Goal: Task Accomplishment & Management: Use online tool/utility

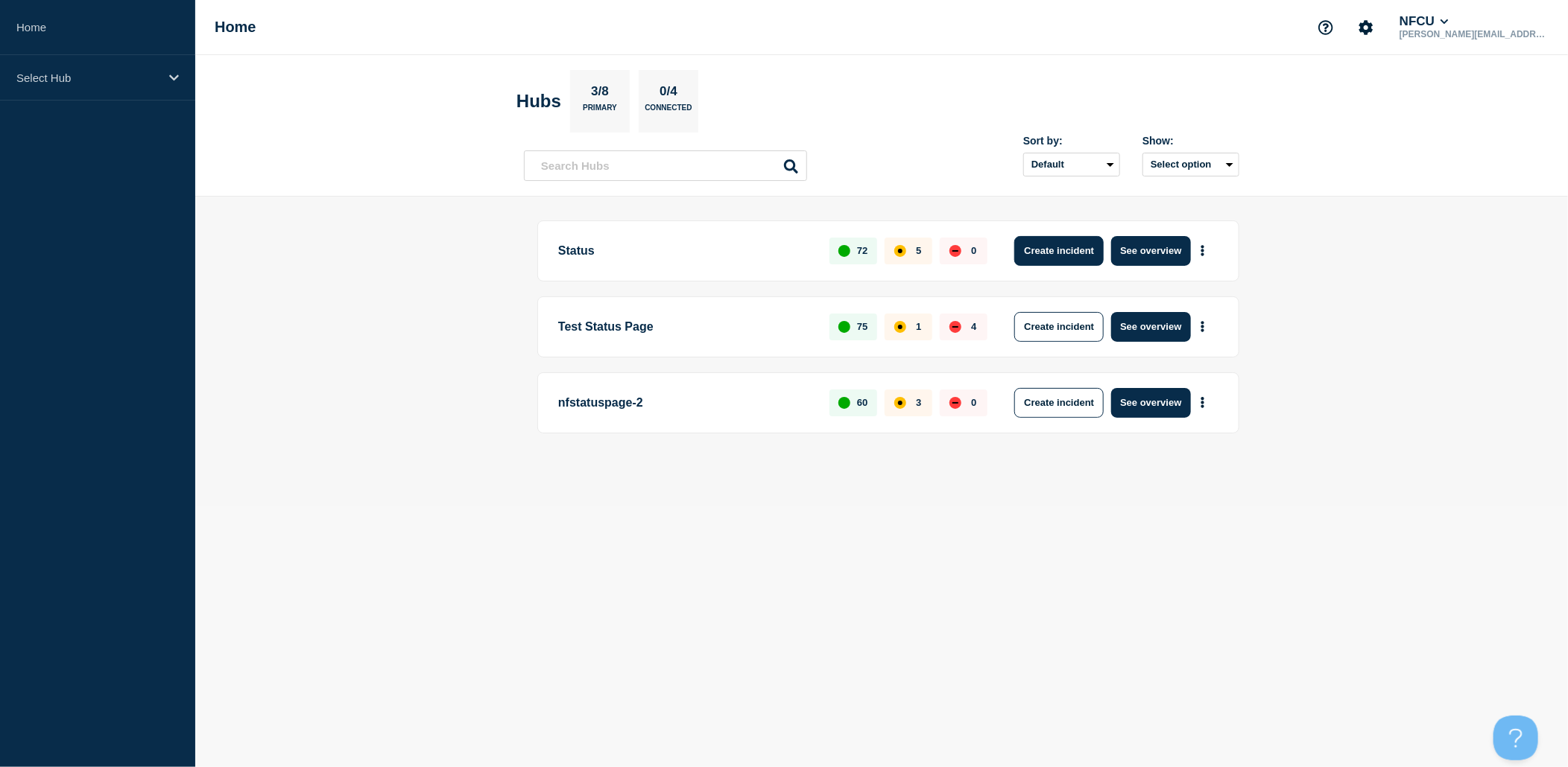
click at [1069, 256] on button "Create incident" at bounding box center [1059, 251] width 90 height 30
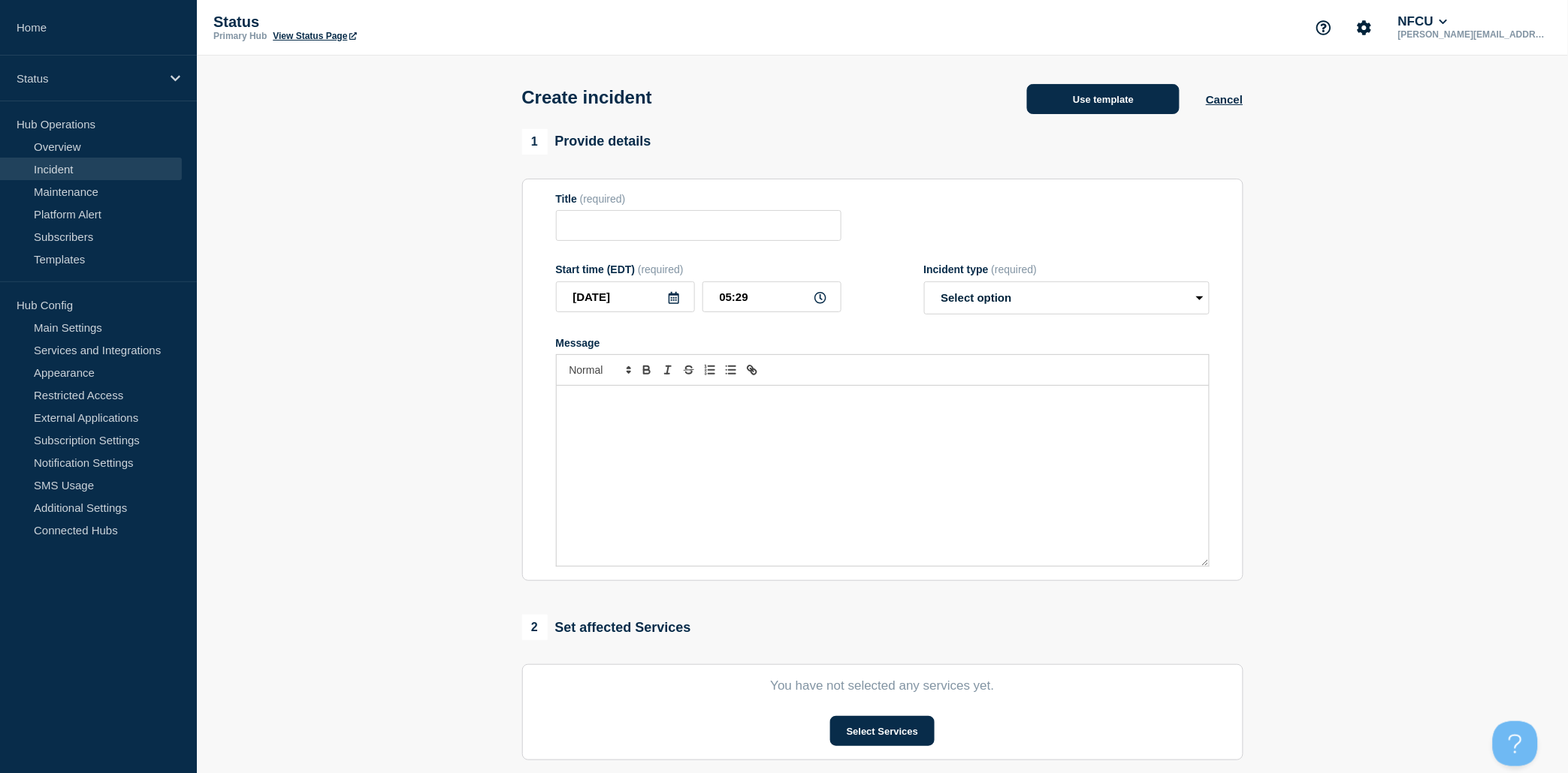
click at [1105, 102] on button "Use template" at bounding box center [1103, 99] width 152 height 30
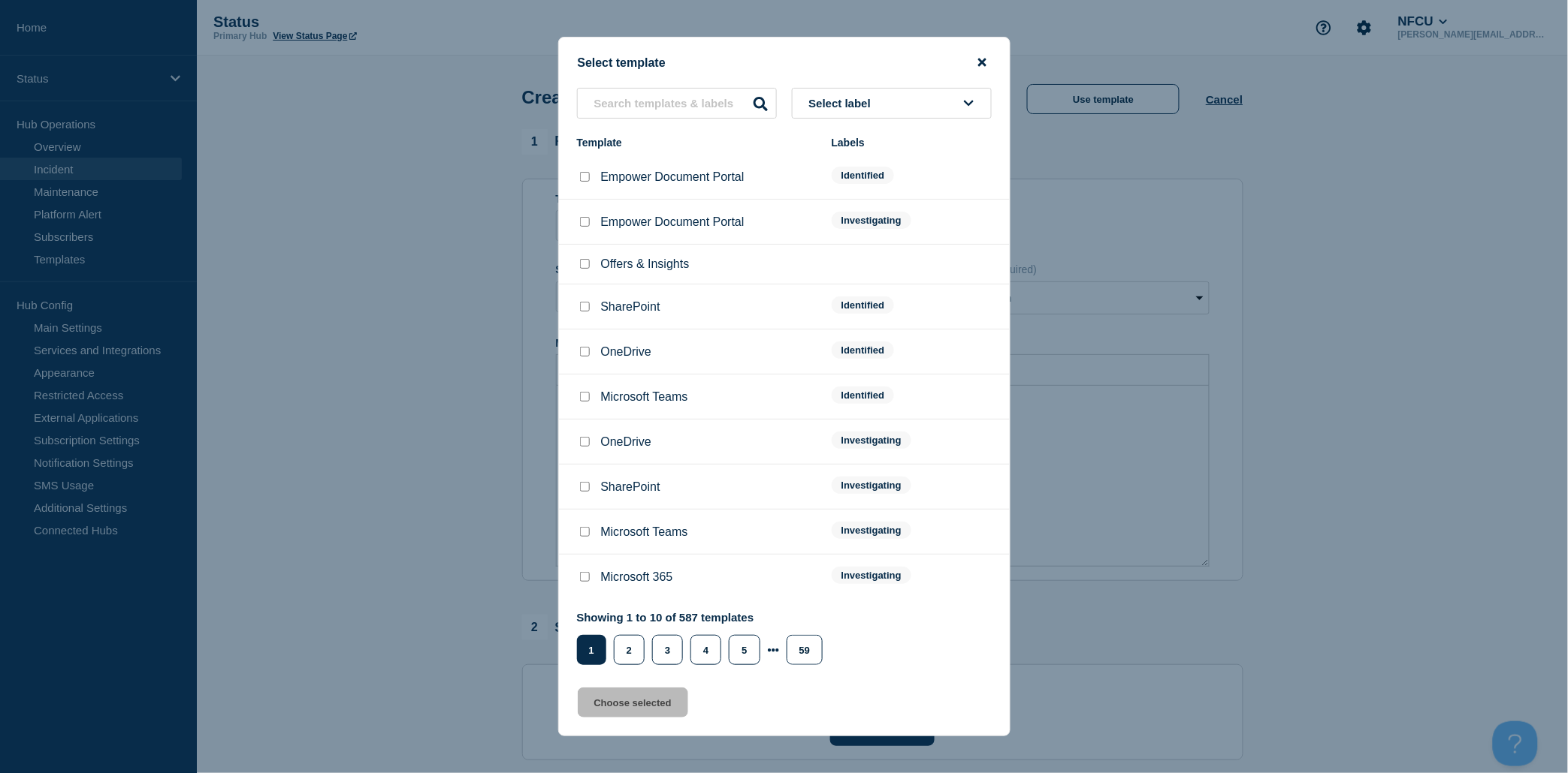
click at [983, 65] on icon "close button" at bounding box center [981, 62] width 8 height 8
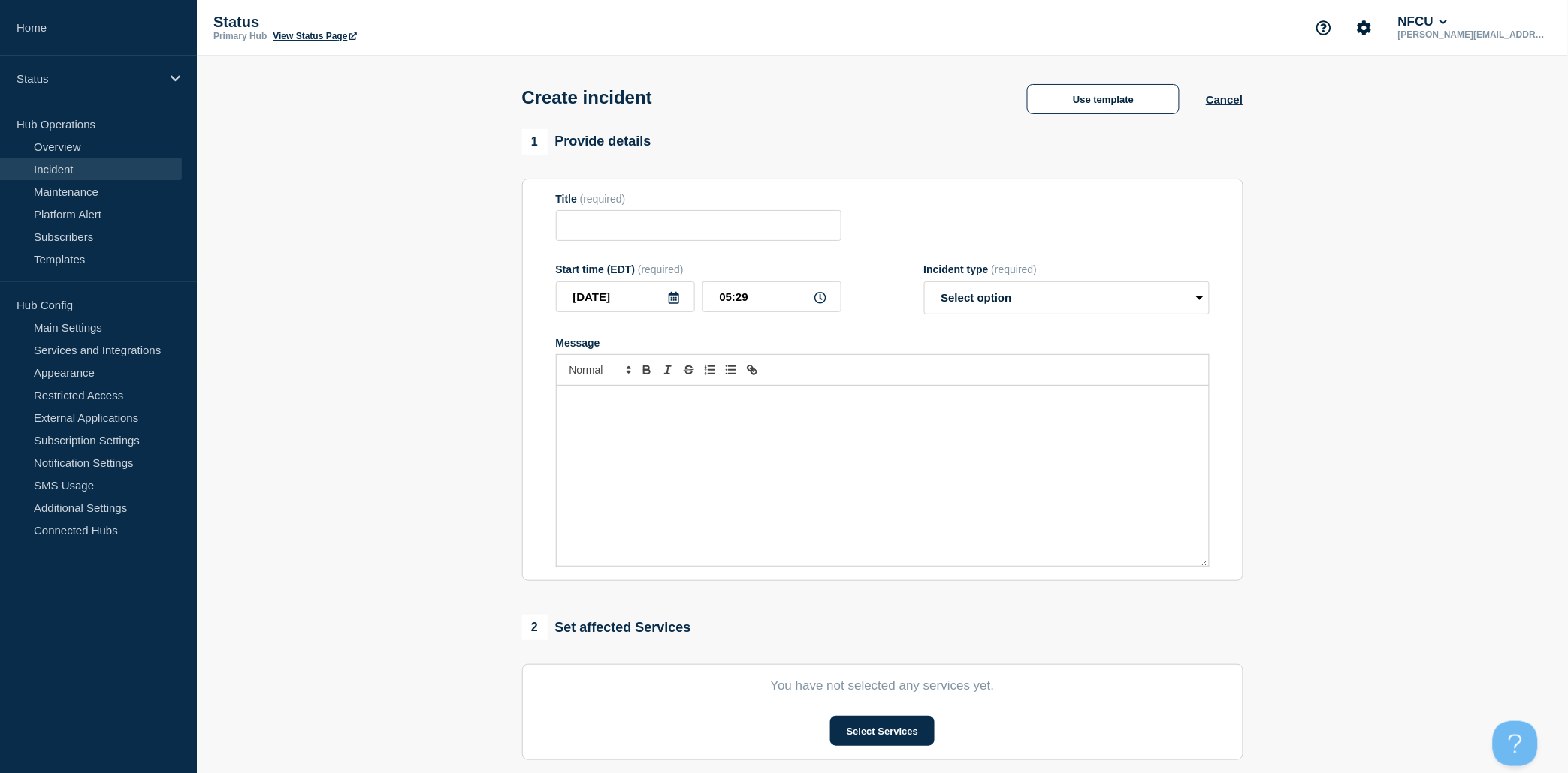
click at [1333, 216] on section "1 Provide details Title (required) Start time (EDT) (required) [DATE] 05:29 Inc…" at bounding box center [882, 559] width 1371 height 860
click at [1118, 94] on button "Use template" at bounding box center [1103, 99] width 152 height 30
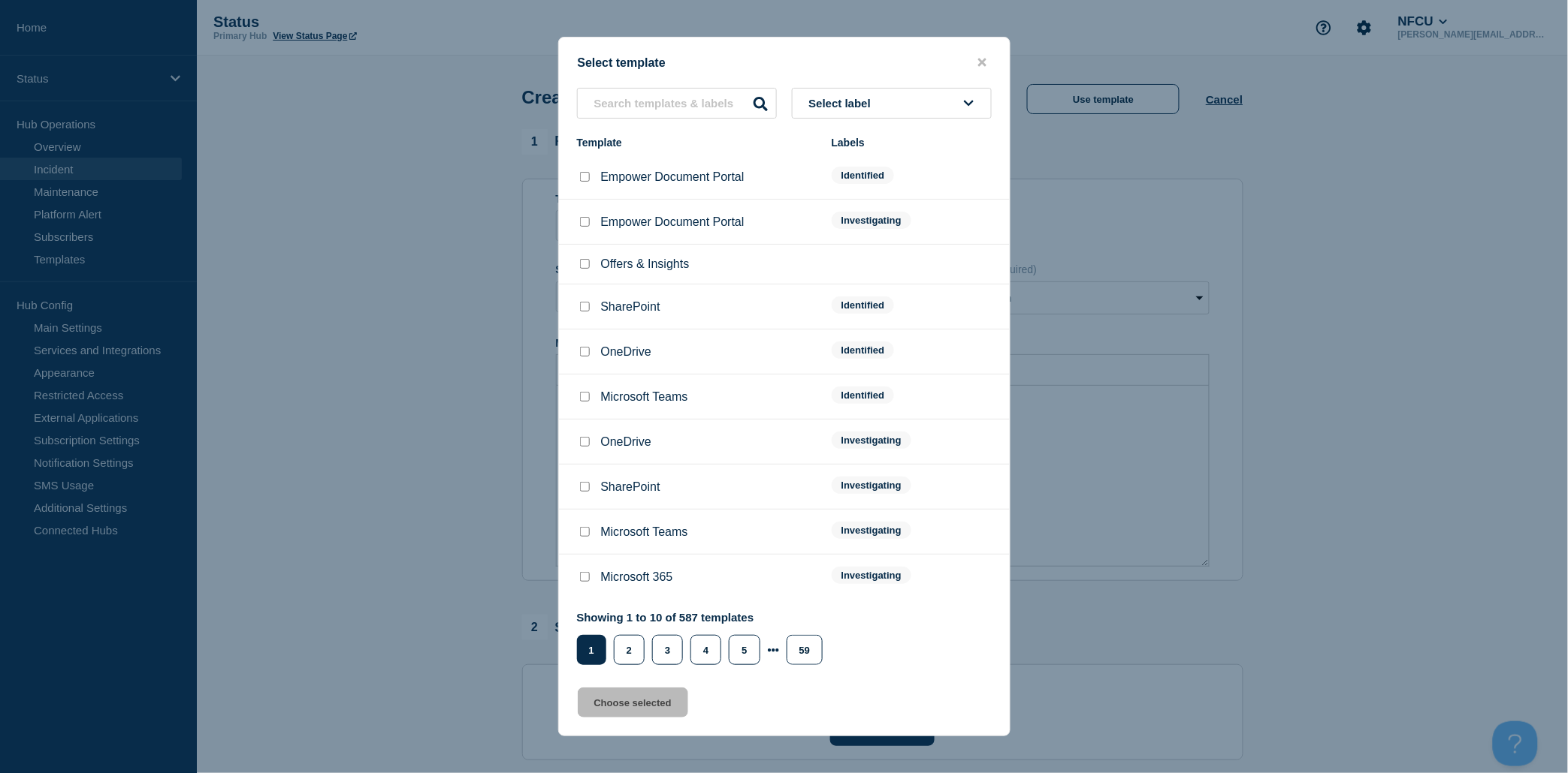
click at [857, 105] on span "Select label" at bounding box center [844, 103] width 68 height 13
click at [864, 184] on button "Investigating" at bounding box center [892, 185] width 200 height 31
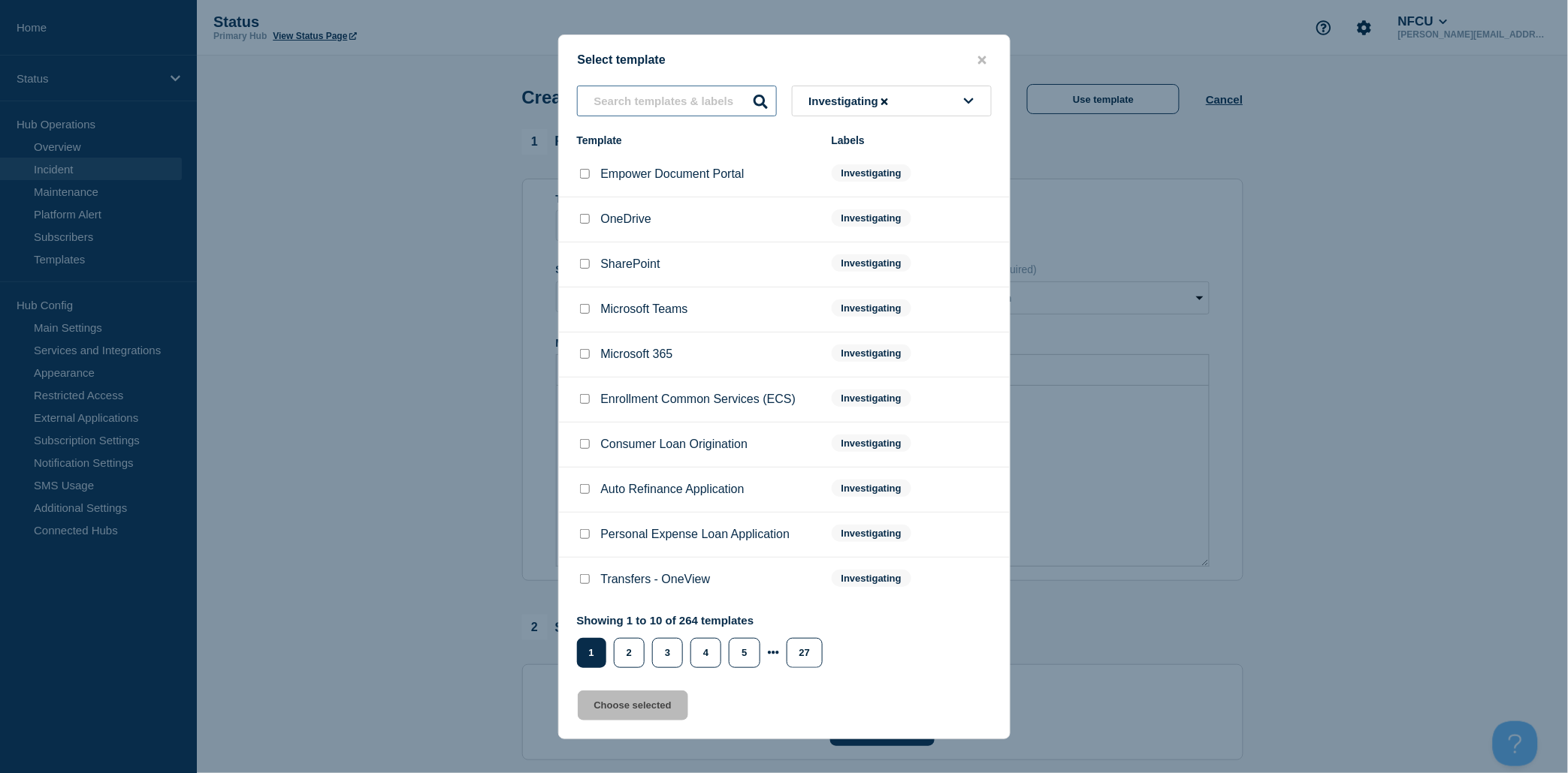
click at [691, 108] on input "text" at bounding box center [677, 101] width 200 height 31
click at [685, 108] on input "c" at bounding box center [677, 101] width 200 height 31
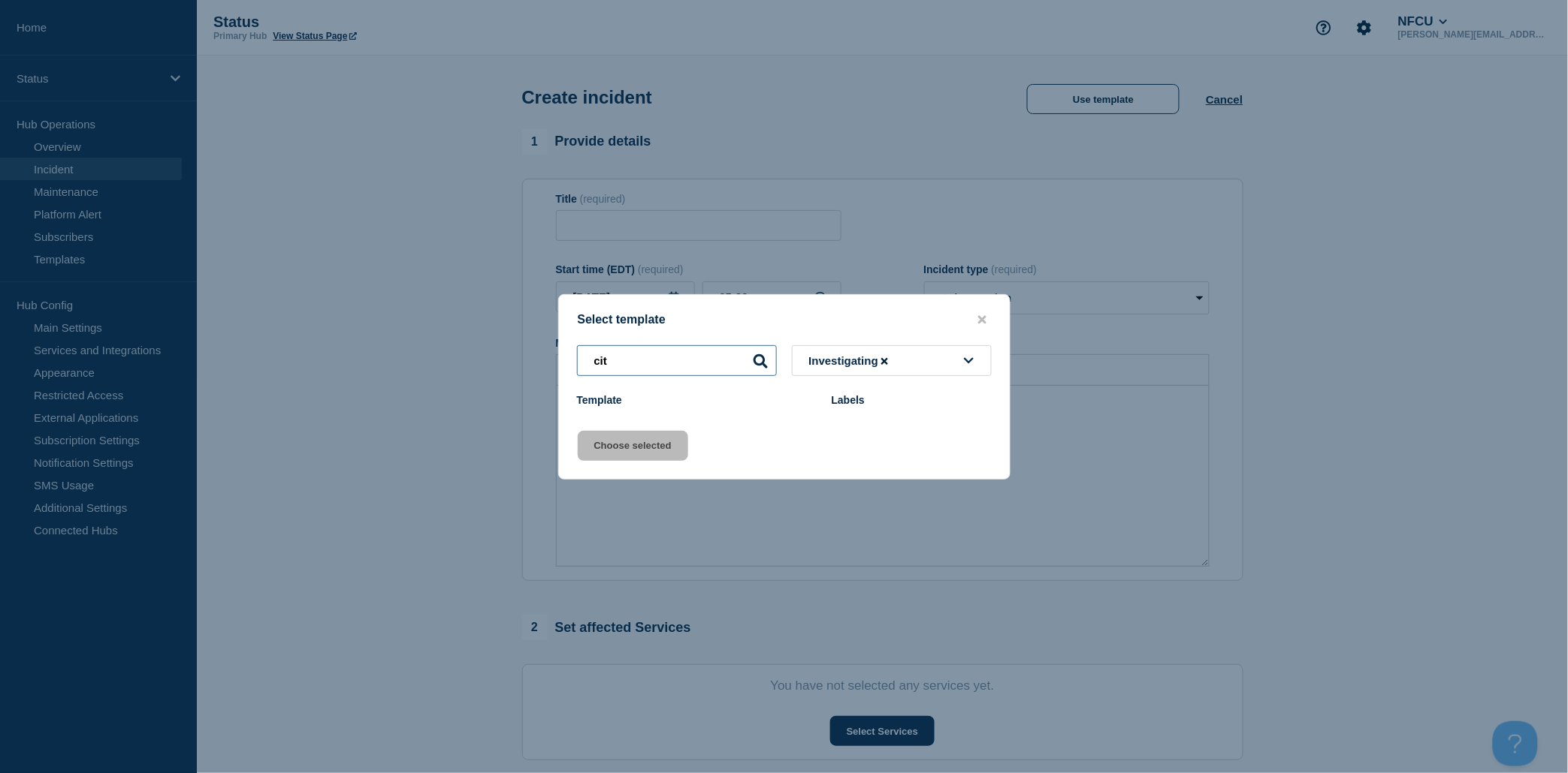
type input "cit"
click at [359, 228] on div at bounding box center [784, 386] width 1568 height 773
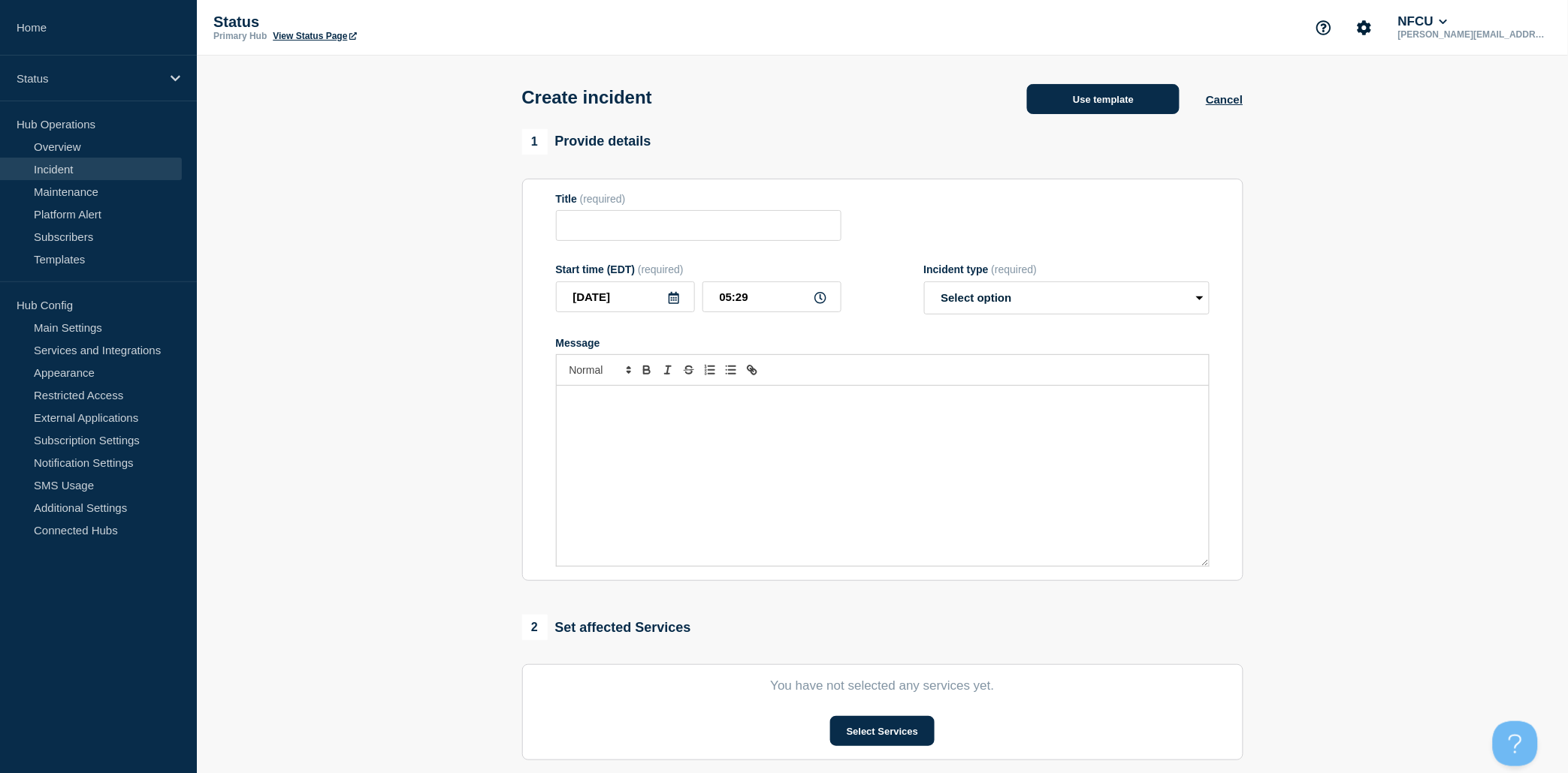
click at [1080, 108] on button "Use template" at bounding box center [1103, 99] width 152 height 30
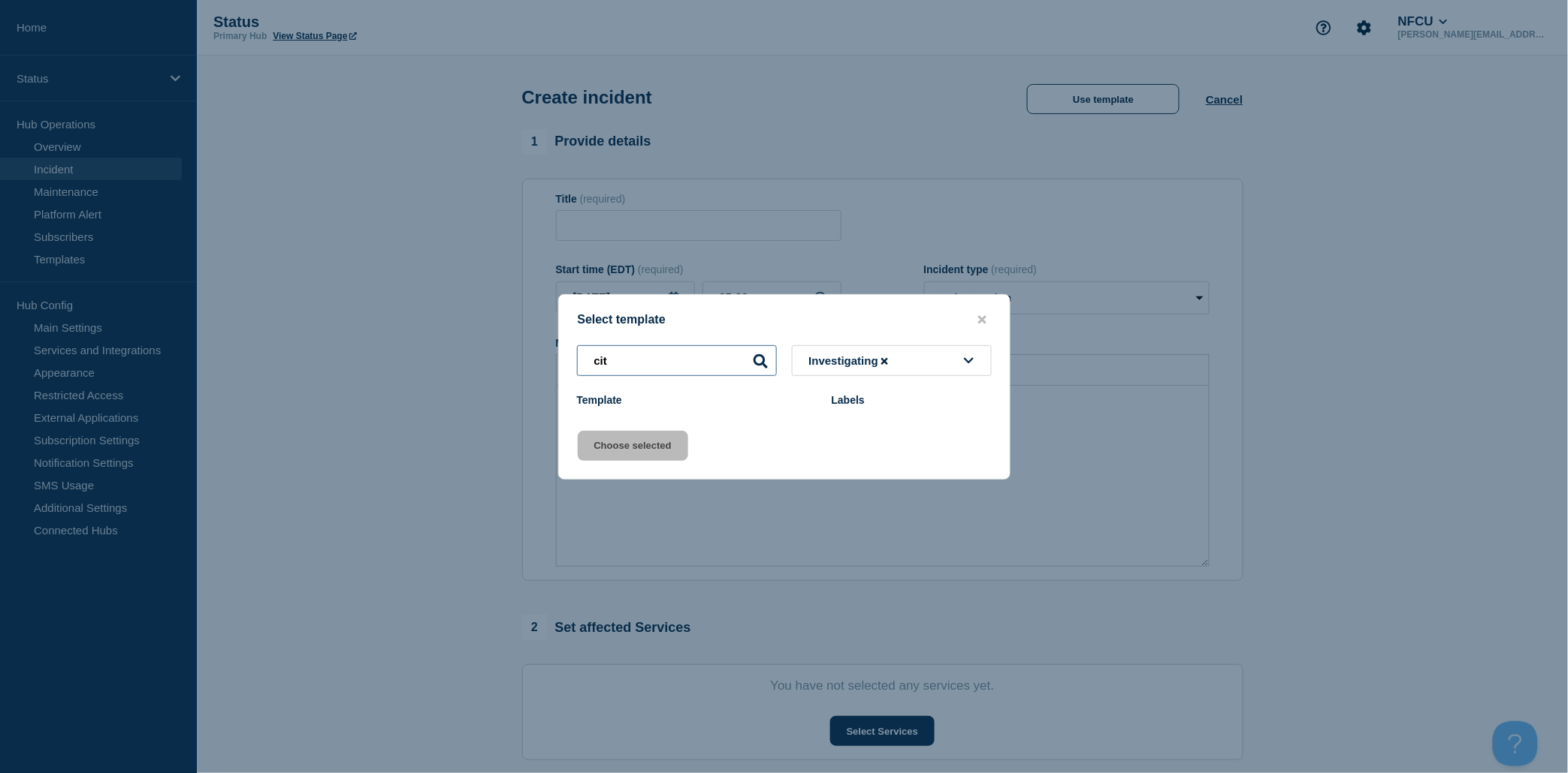
click at [696, 361] on input "cit" at bounding box center [677, 360] width 200 height 31
type input "c"
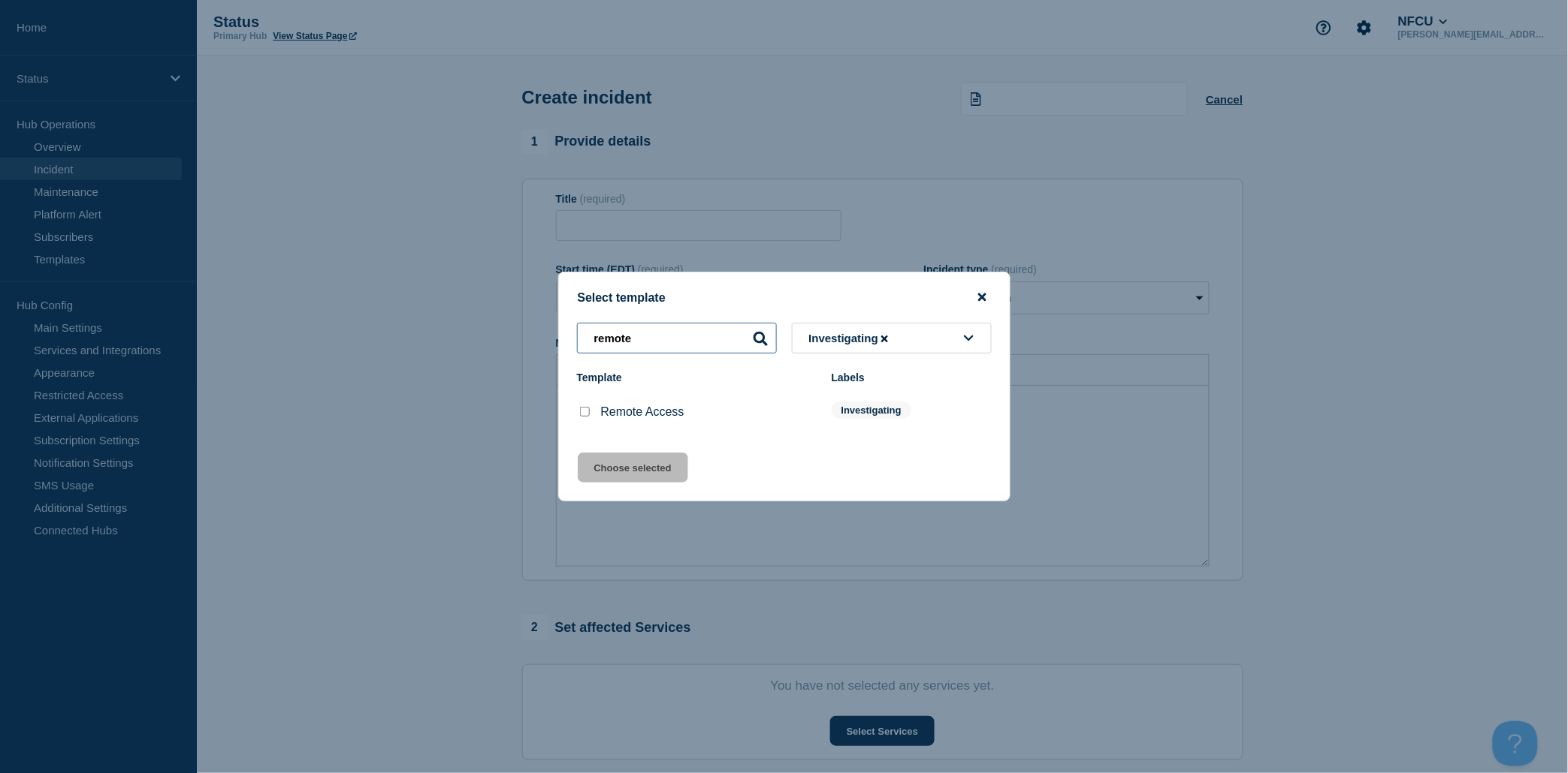
type input "remote"
click at [978, 296] on icon "close button" at bounding box center [981, 298] width 8 height 12
